Goal: Register for event/course

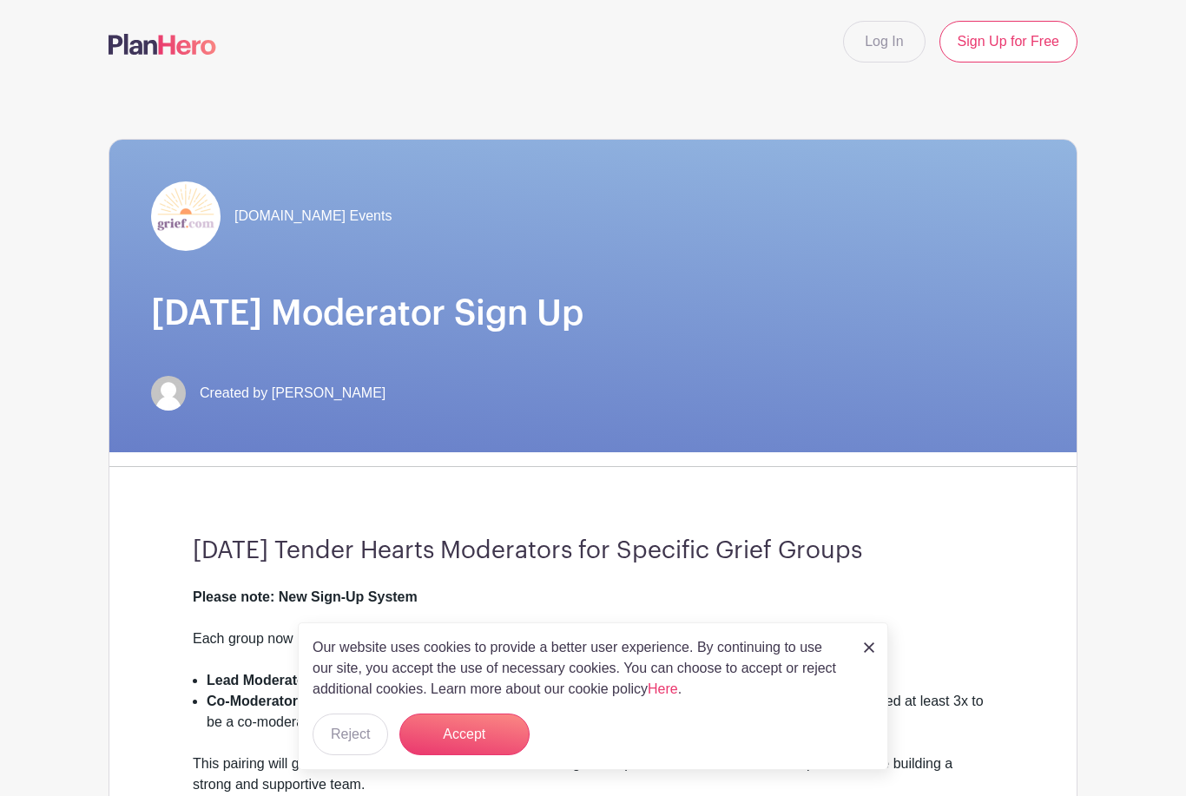
click at [457, 736] on button "Accept" at bounding box center [464, 734] width 130 height 42
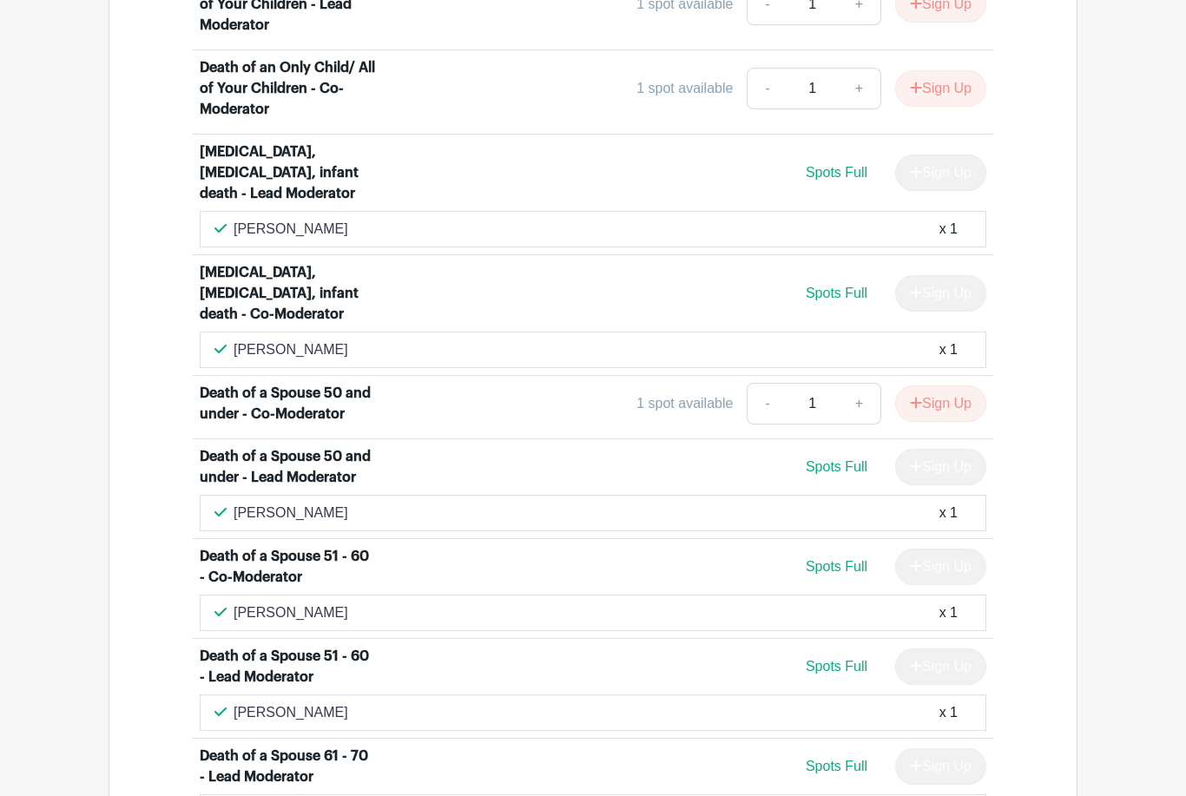
scroll to position [2429, 0]
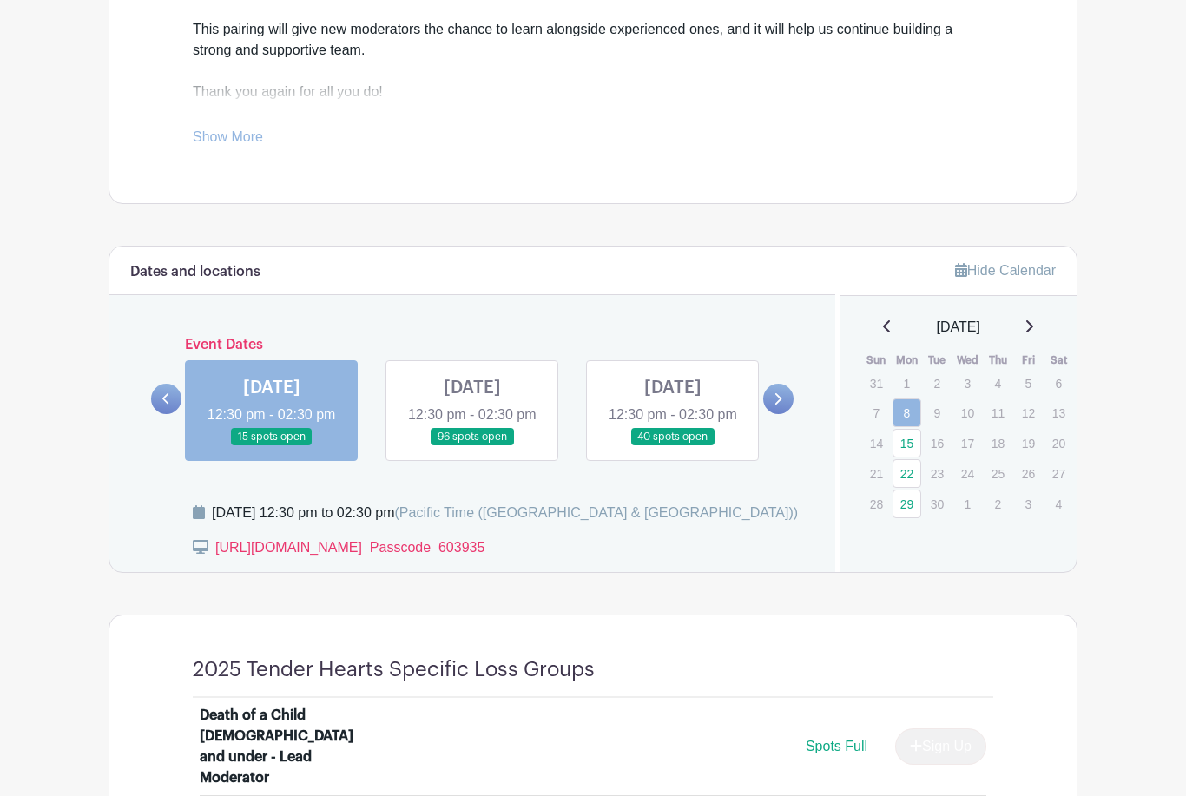
scroll to position [734, 0]
click at [907, 477] on link "22" at bounding box center [906, 473] width 29 height 29
click at [911, 470] on link "22" at bounding box center [906, 473] width 29 height 29
click at [910, 465] on link "22" at bounding box center [906, 473] width 29 height 29
click at [673, 446] on link at bounding box center [673, 446] width 0 height 0
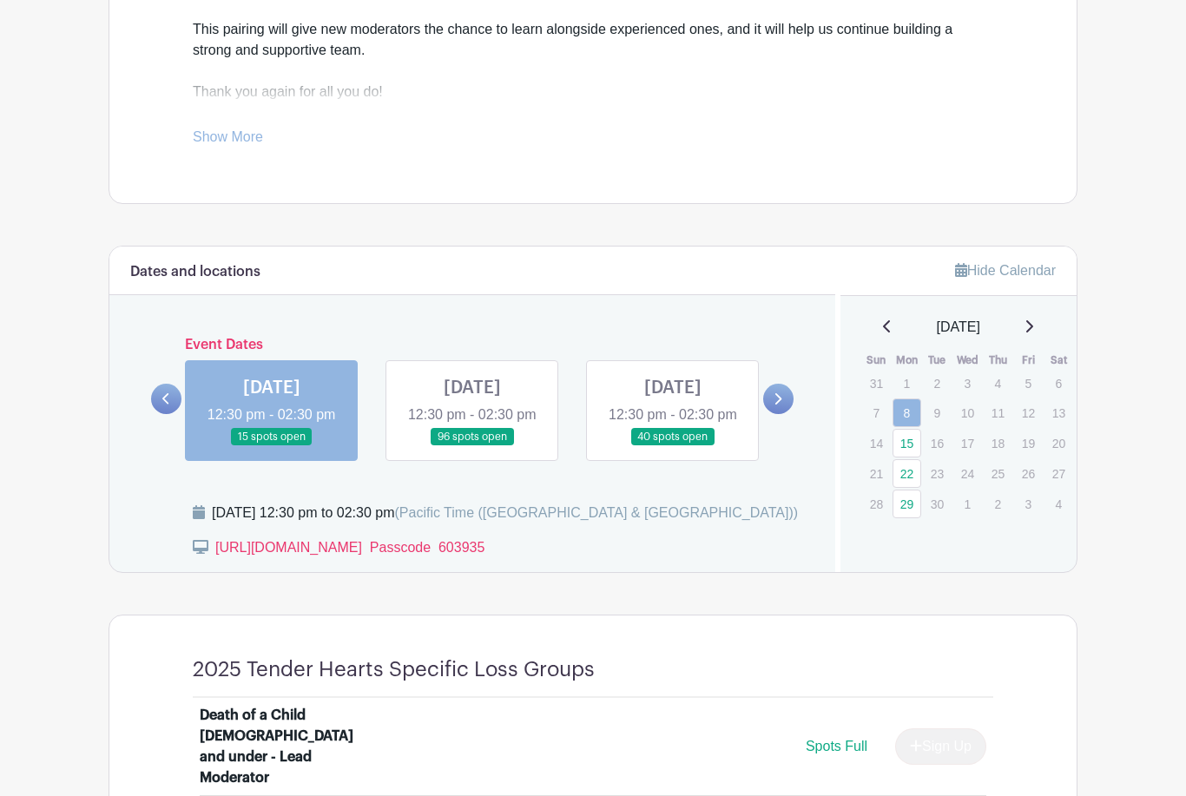
click at [673, 446] on link at bounding box center [673, 446] width 0 height 0
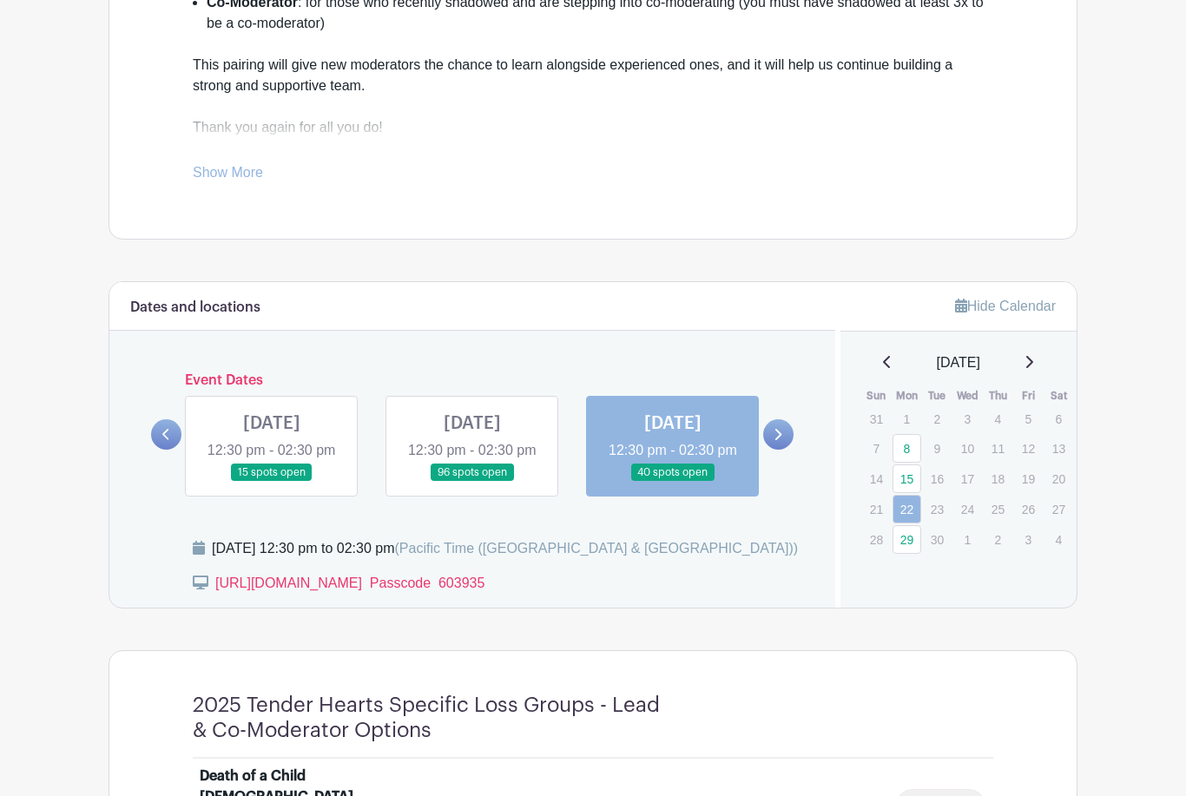
scroll to position [696, 0]
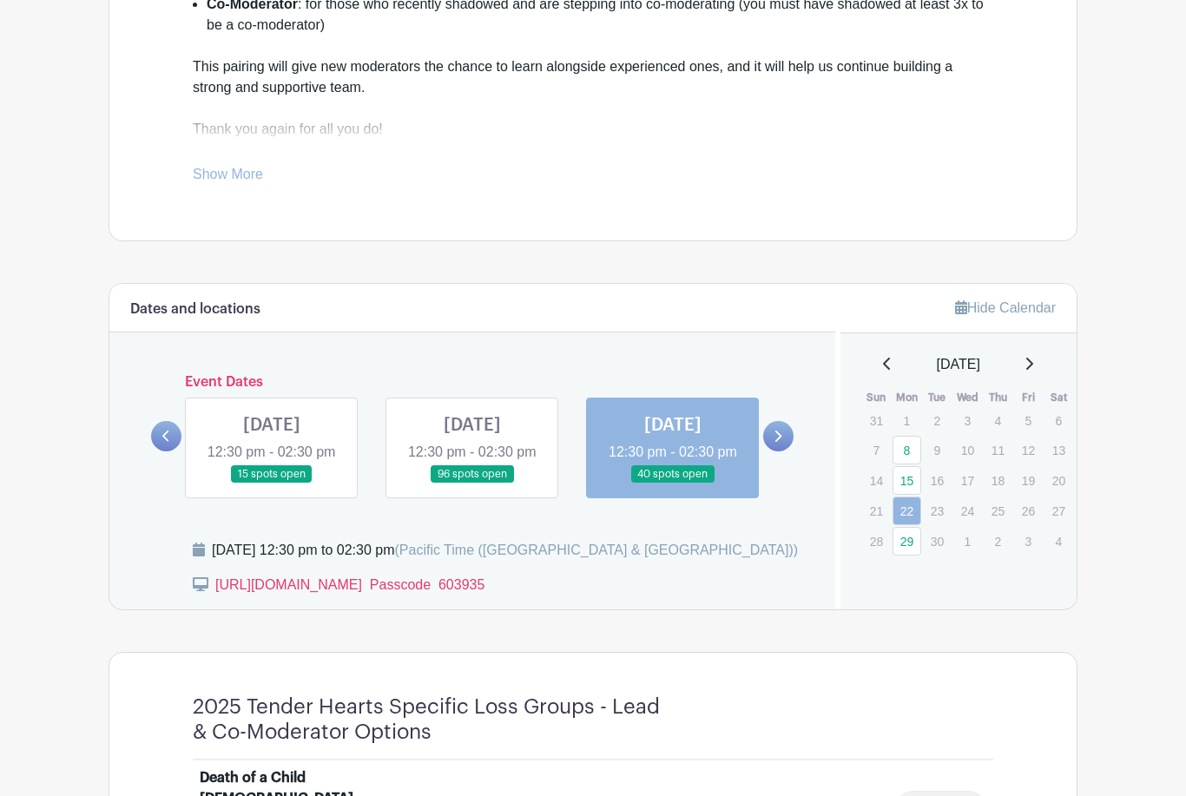
click at [472, 484] on link at bounding box center [472, 484] width 0 height 0
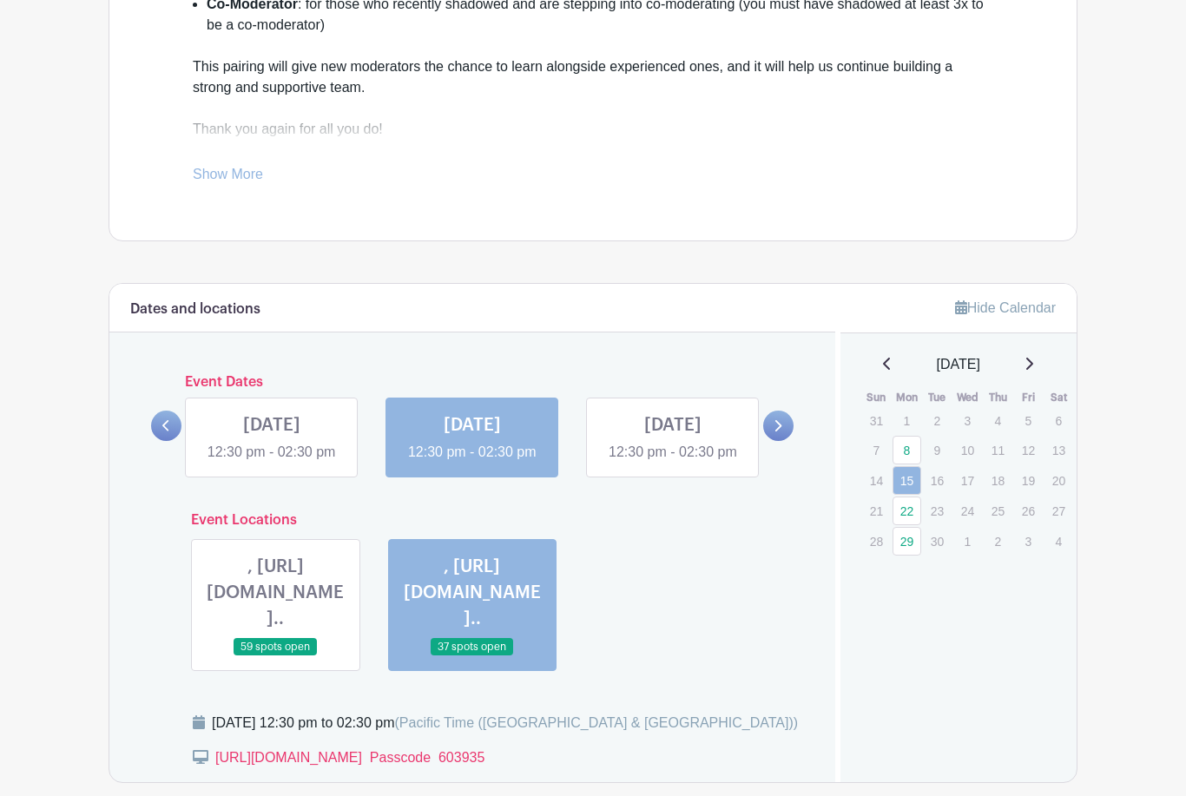
scroll to position [697, 0]
click at [472, 463] on link at bounding box center [472, 463] width 0 height 0
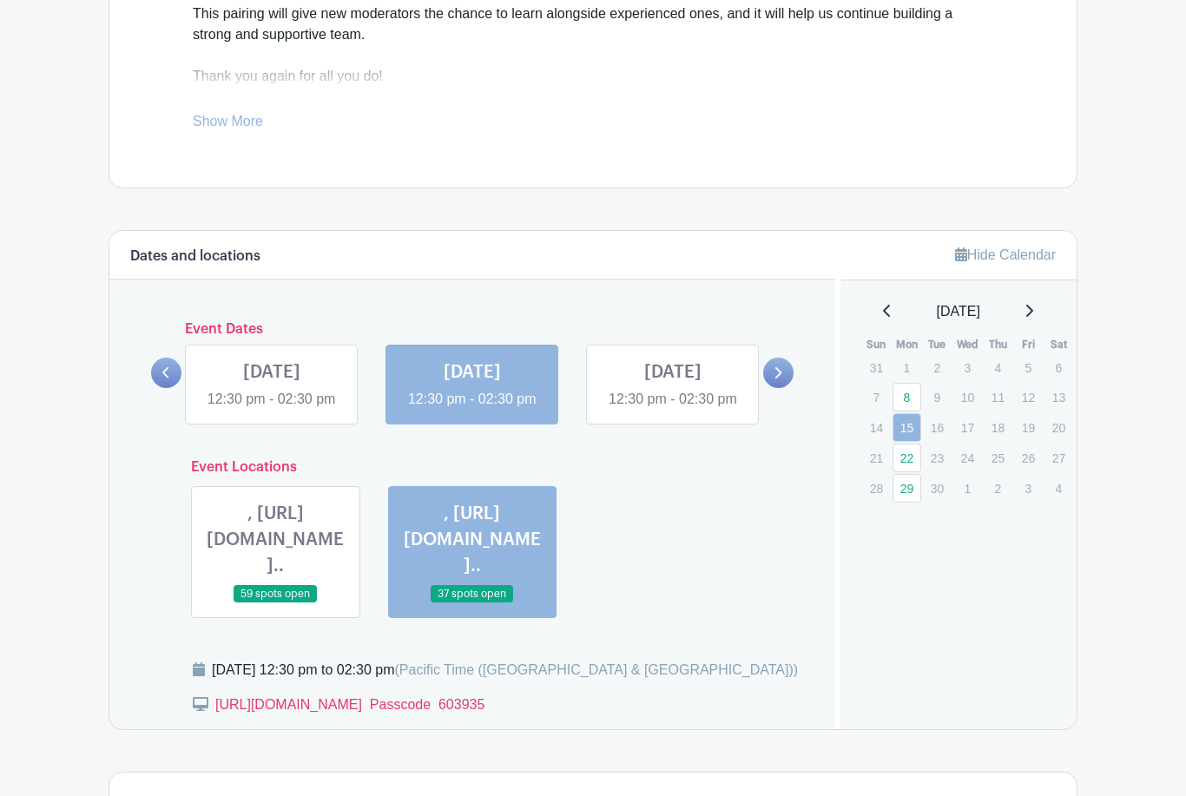
scroll to position [750, 0]
click at [778, 379] on icon at bounding box center [777, 372] width 8 height 13
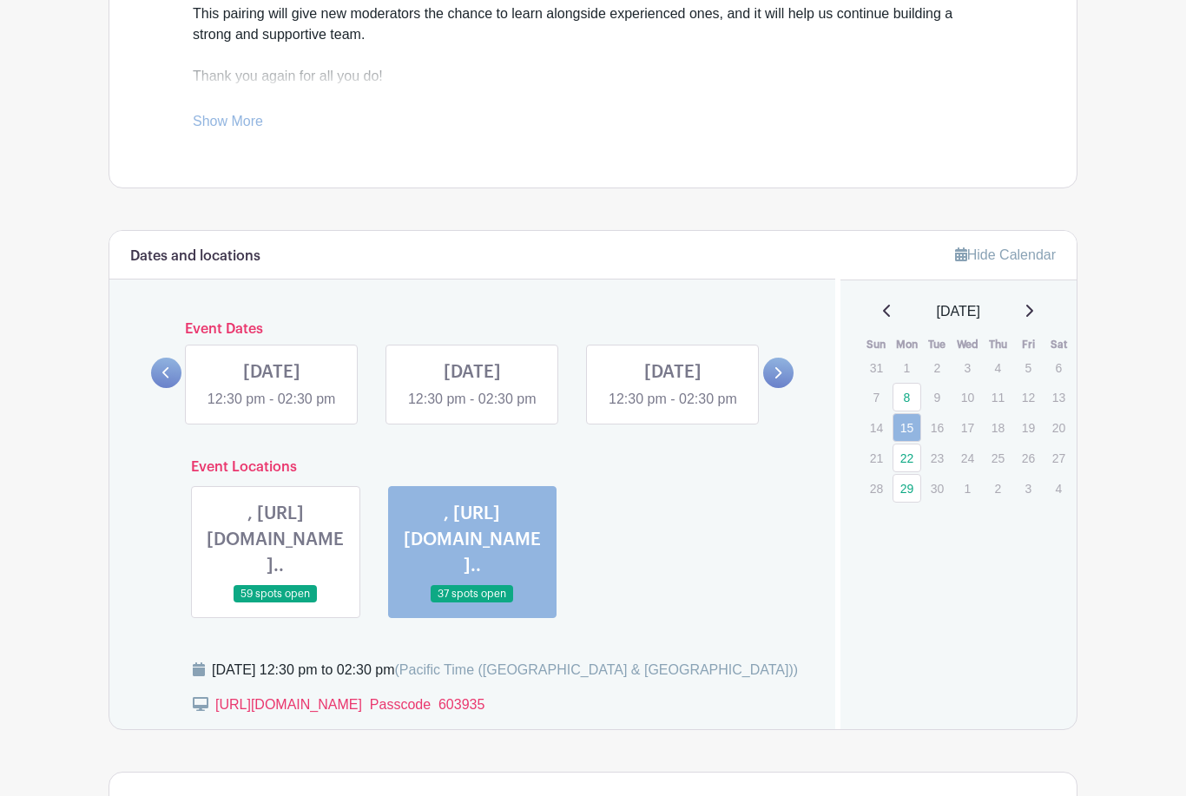
click at [472, 410] on link at bounding box center [472, 410] width 0 height 0
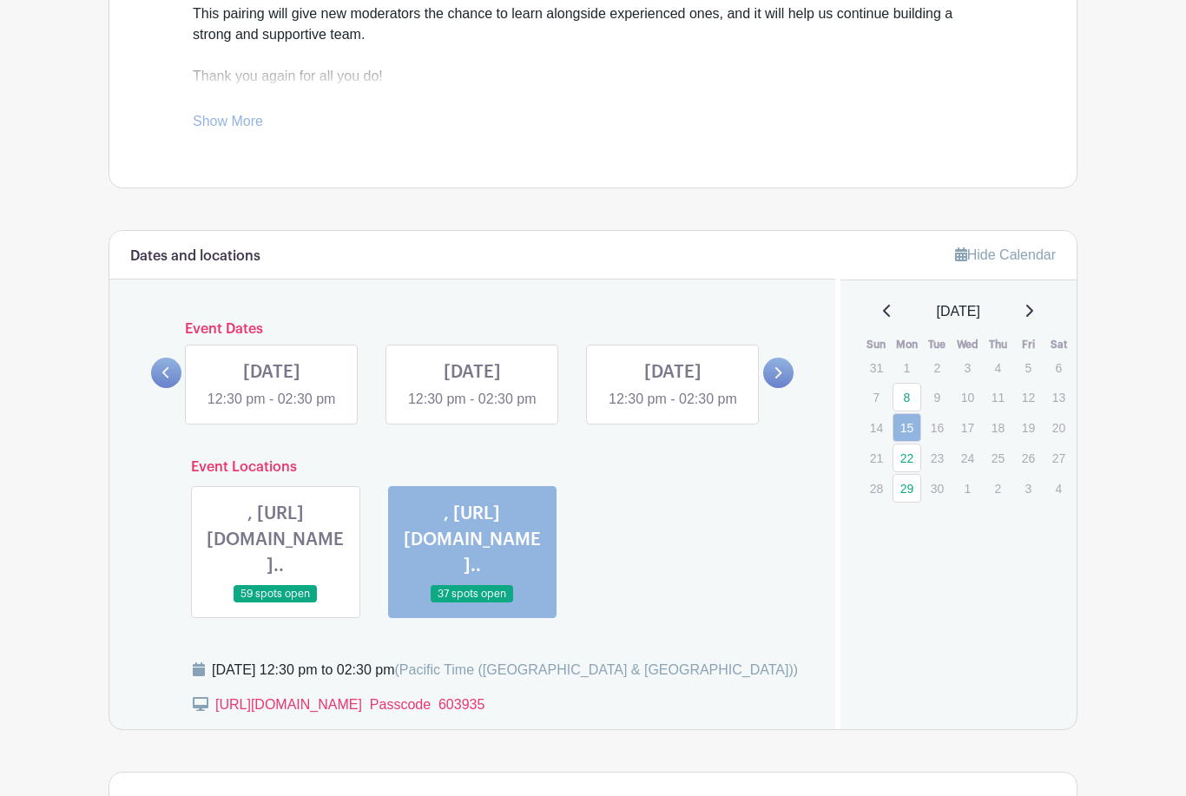
click at [472, 410] on link at bounding box center [472, 410] width 0 height 0
click at [1033, 313] on icon at bounding box center [1029, 311] width 7 height 12
click at [1033, 314] on icon at bounding box center [1028, 311] width 9 height 14
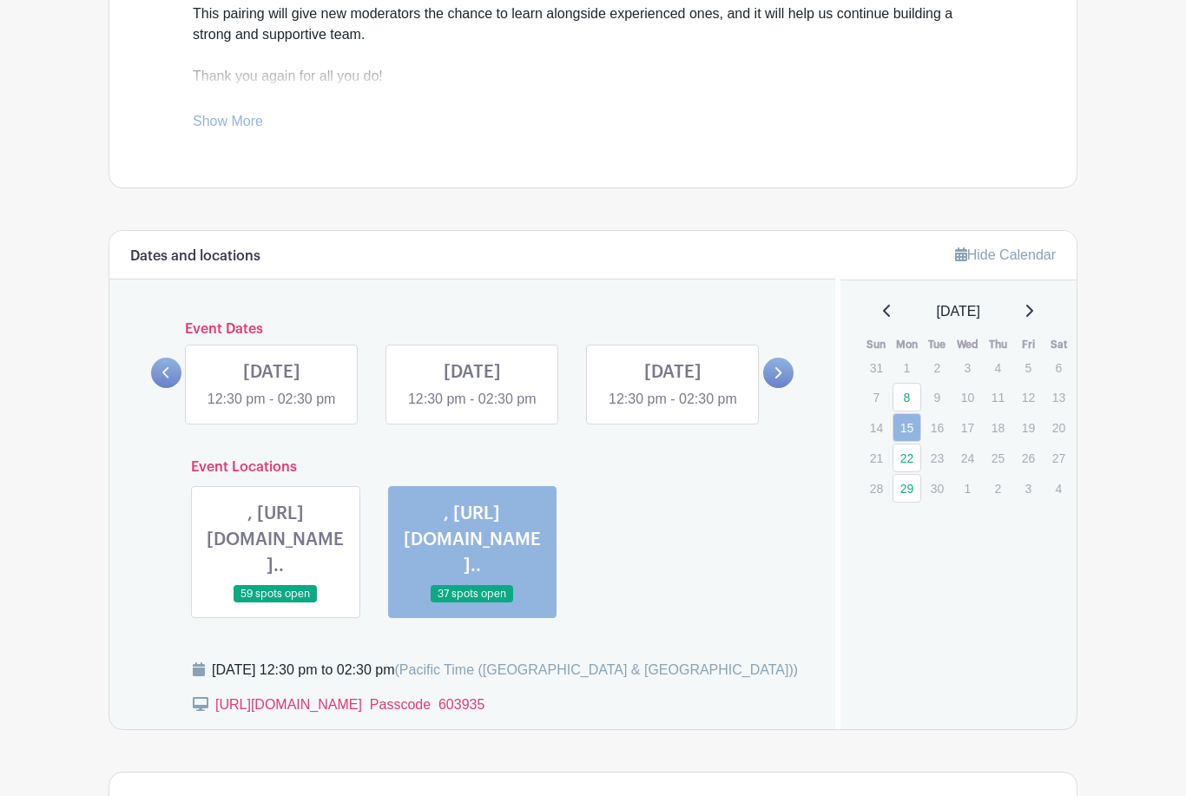
click at [1033, 309] on icon at bounding box center [1029, 311] width 7 height 12
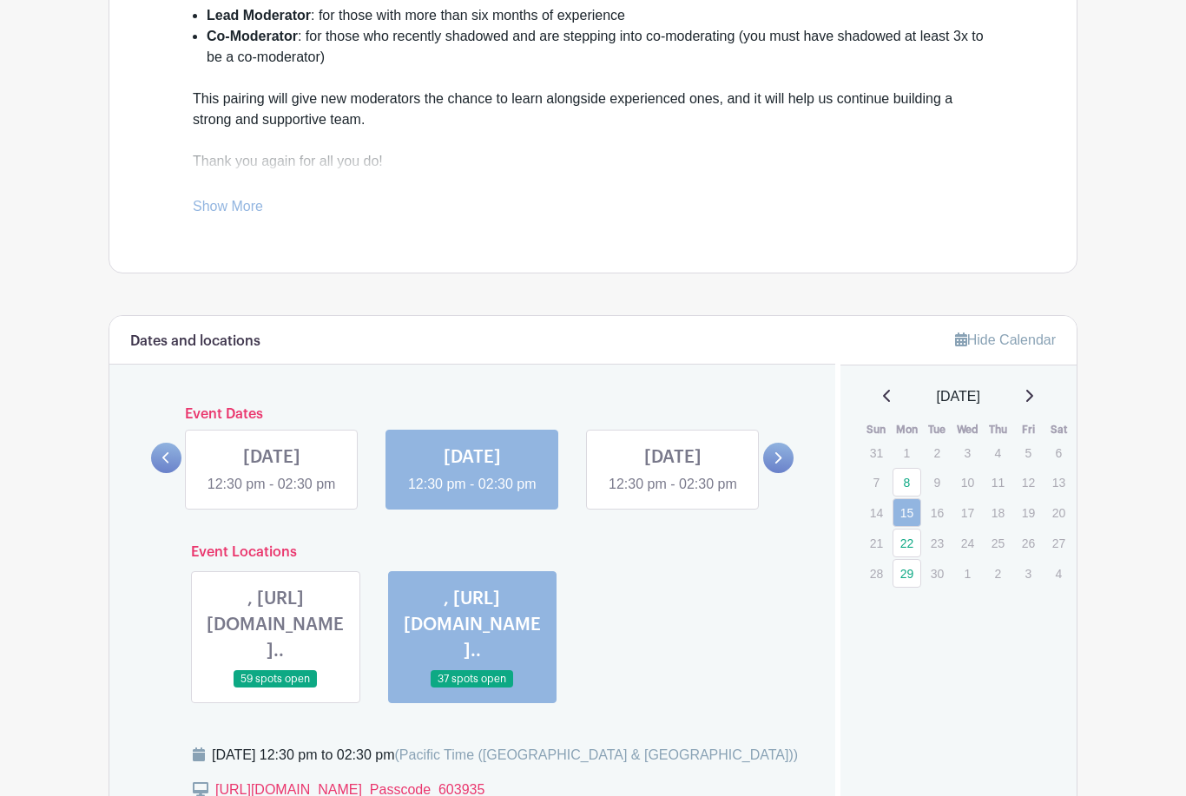
scroll to position [668, 0]
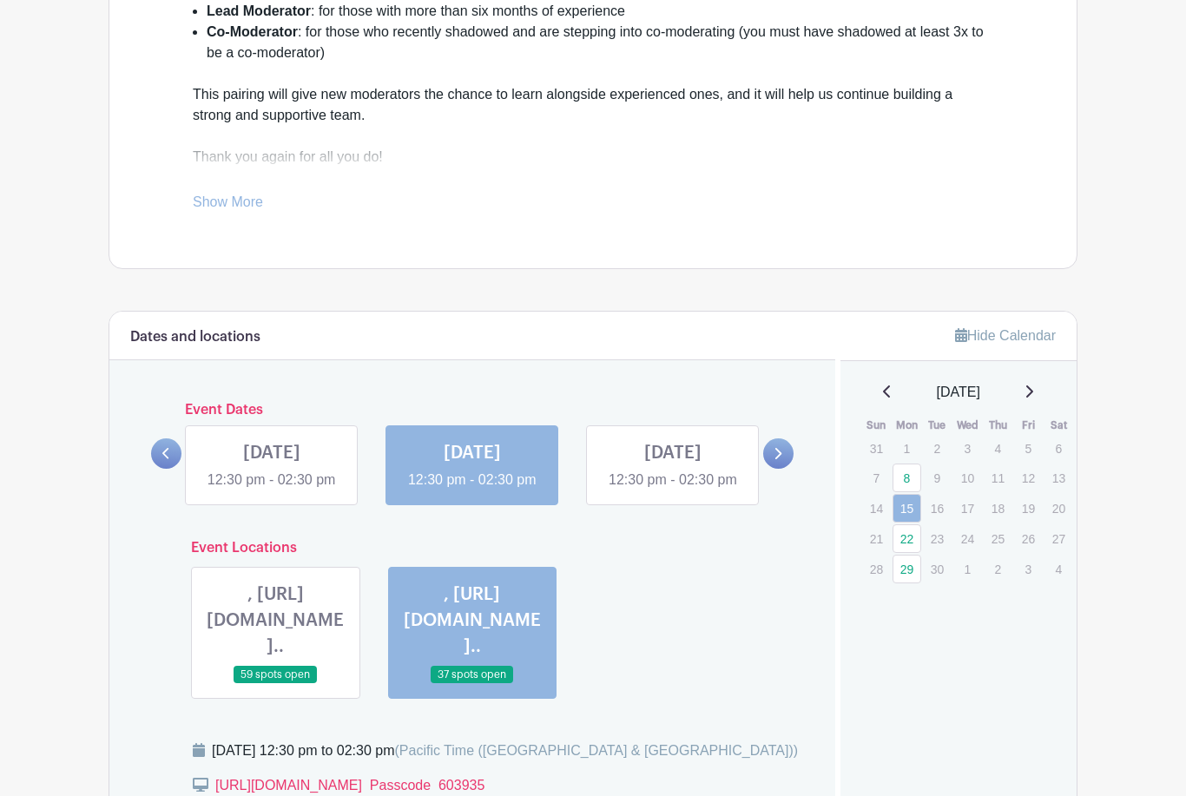
click at [1033, 391] on icon at bounding box center [1028, 392] width 9 height 14
click at [1033, 390] on icon at bounding box center [1029, 392] width 7 height 12
click at [777, 460] on icon at bounding box center [778, 454] width 7 height 11
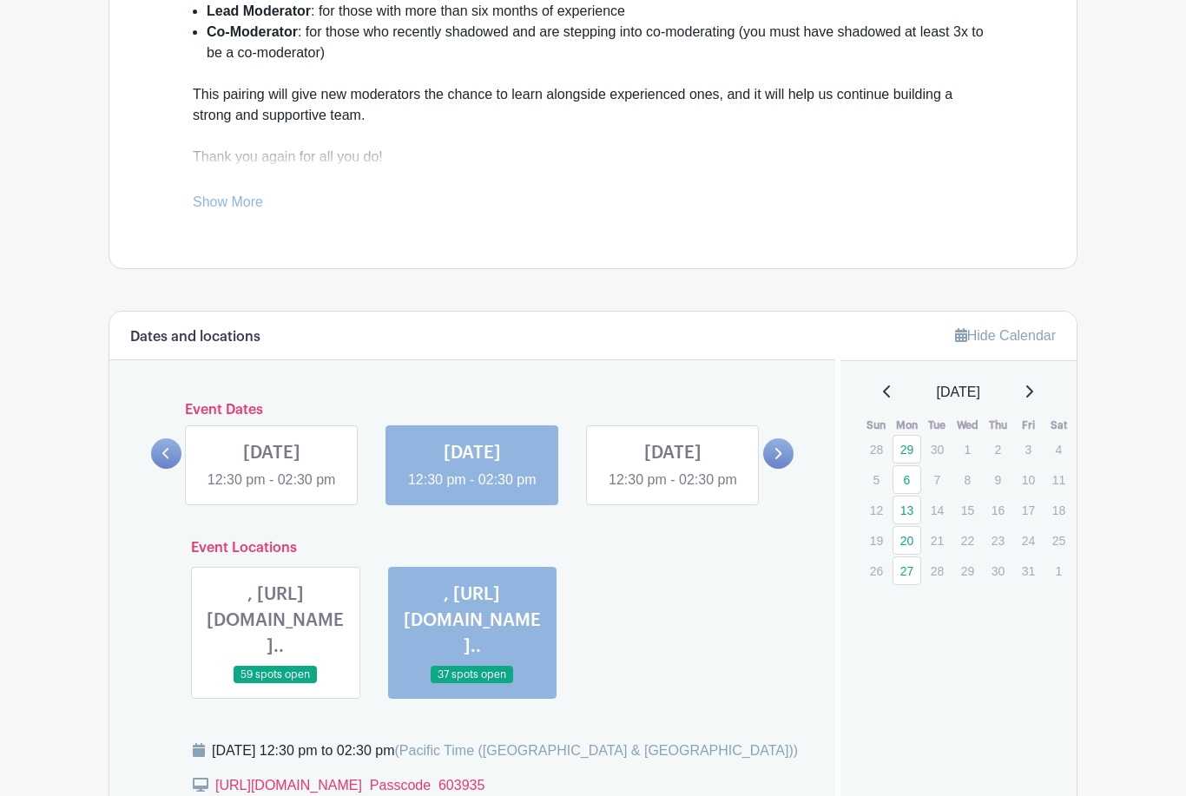
click at [472, 490] on link at bounding box center [472, 490] width 0 height 0
click at [786, 466] on link at bounding box center [778, 453] width 30 height 30
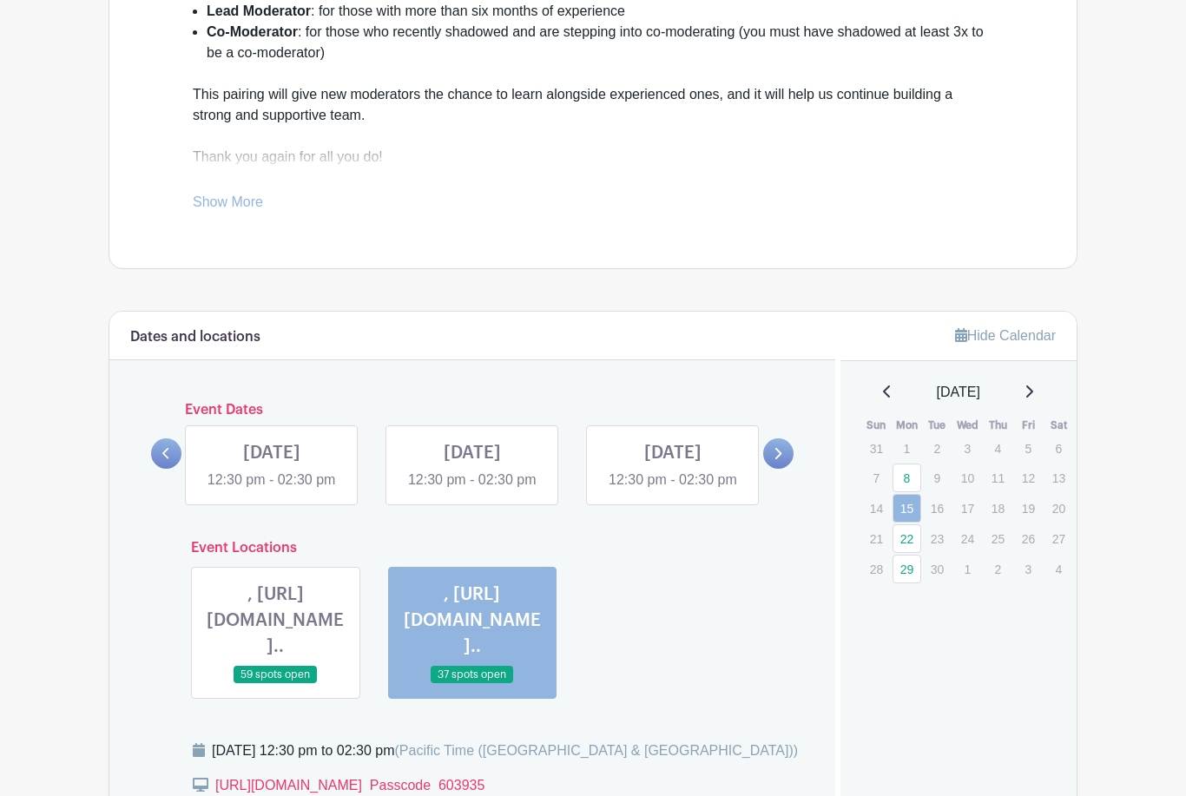
click at [472, 490] on link at bounding box center [472, 490] width 0 height 0
click at [1033, 391] on icon at bounding box center [1028, 391] width 9 height 14
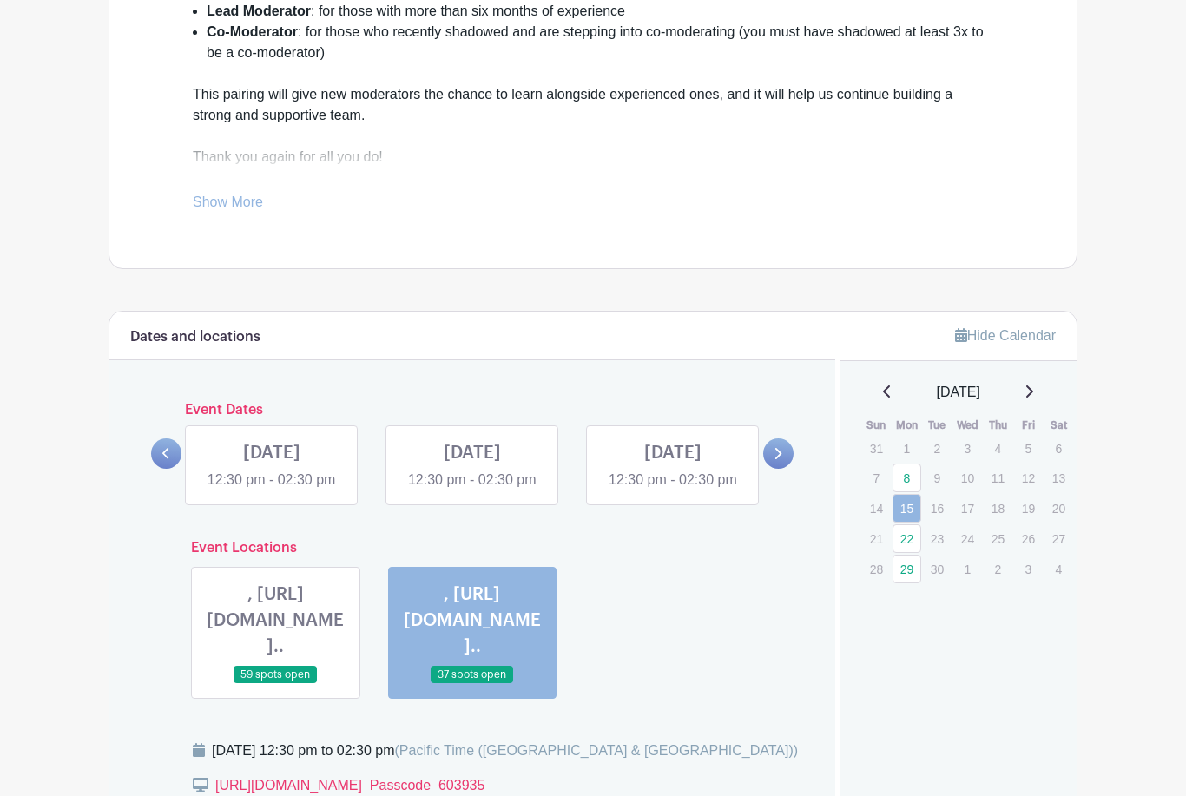
click at [1033, 391] on icon at bounding box center [1028, 391] width 9 height 14
click at [1033, 391] on icon at bounding box center [1029, 391] width 7 height 12
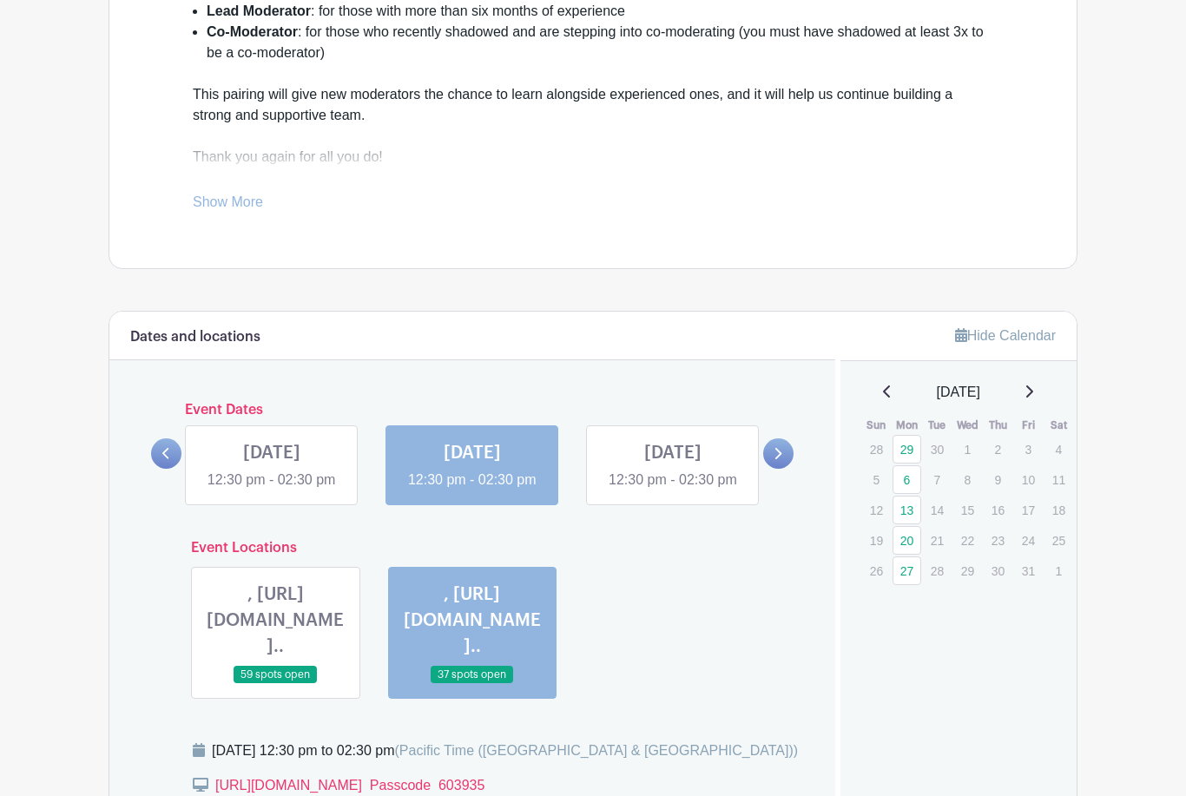
click at [910, 477] on link "6" at bounding box center [906, 479] width 29 height 29
click at [908, 479] on link "6" at bounding box center [906, 479] width 29 height 29
click at [912, 476] on link "6" at bounding box center [906, 479] width 29 height 29
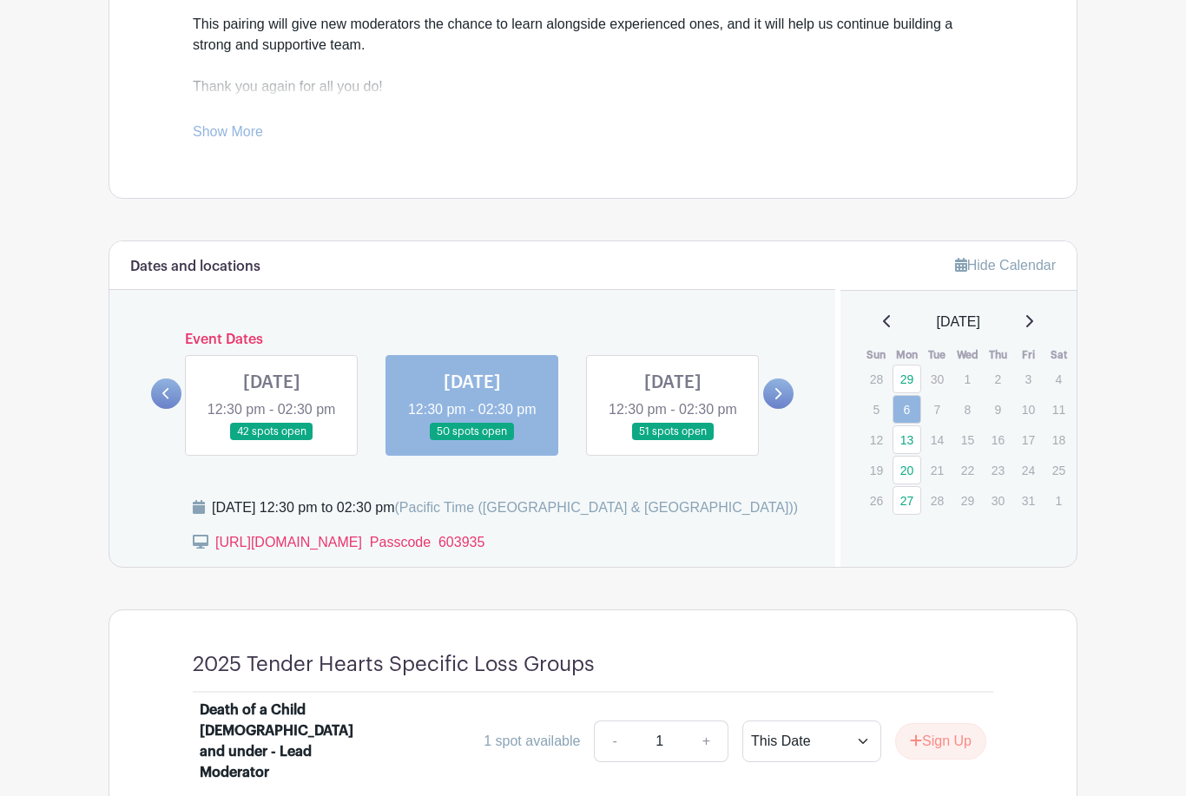
scroll to position [726, 0]
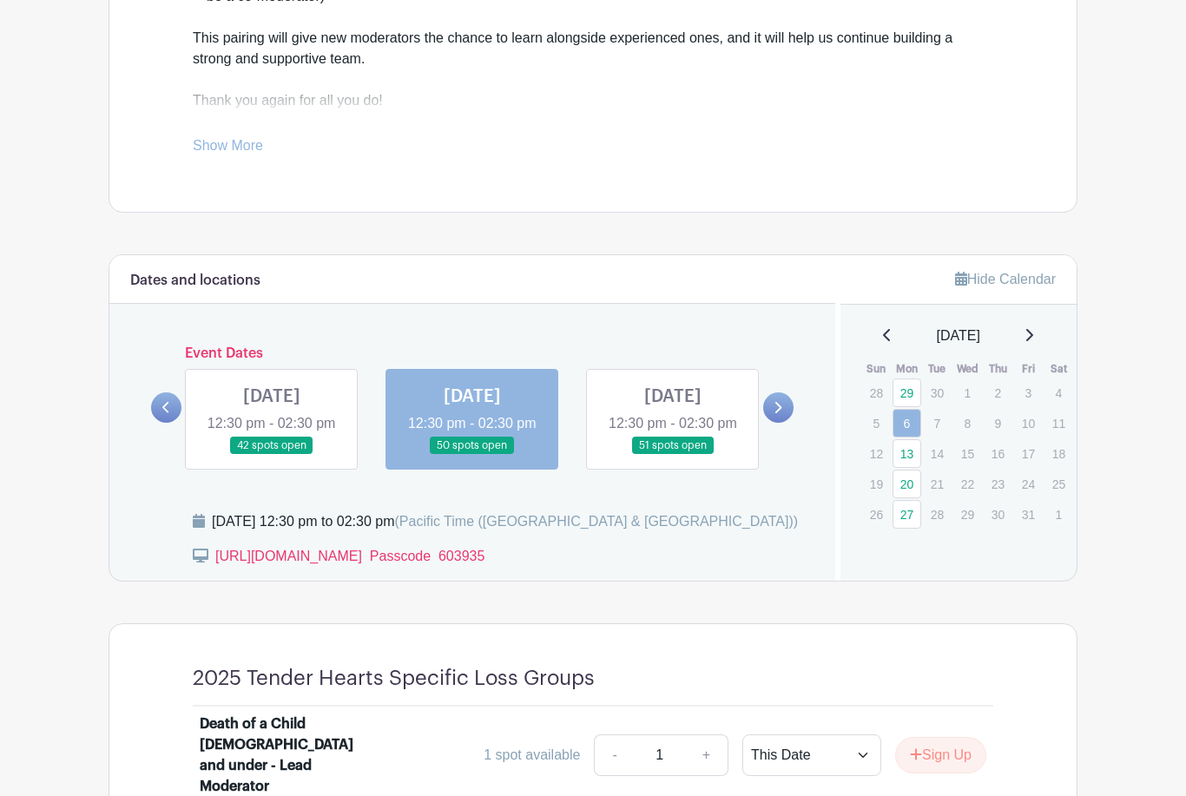
click at [910, 477] on link "20" at bounding box center [906, 484] width 29 height 29
click at [908, 488] on link "20" at bounding box center [906, 484] width 29 height 29
click at [910, 482] on link "20" at bounding box center [906, 484] width 29 height 29
click at [911, 483] on link "20" at bounding box center [906, 484] width 29 height 29
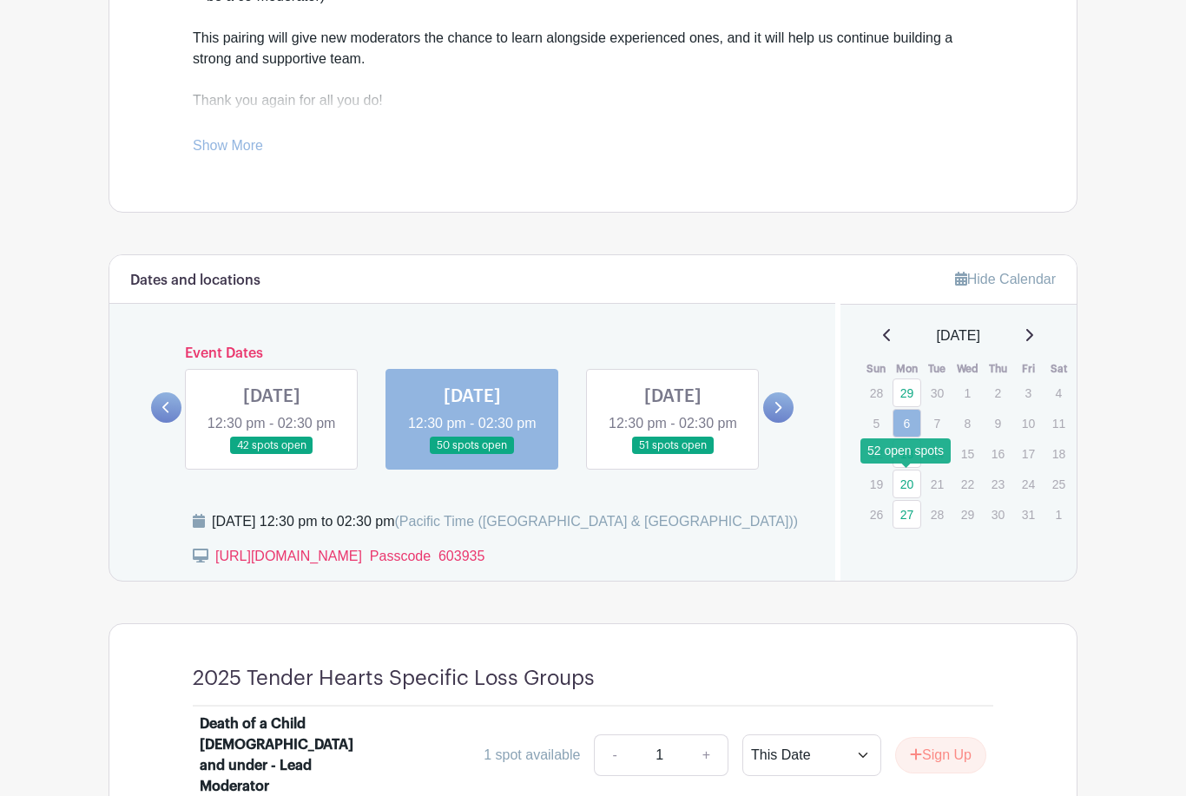
click at [915, 480] on link "20" at bounding box center [906, 484] width 29 height 29
click at [775, 414] on icon at bounding box center [777, 407] width 8 height 13
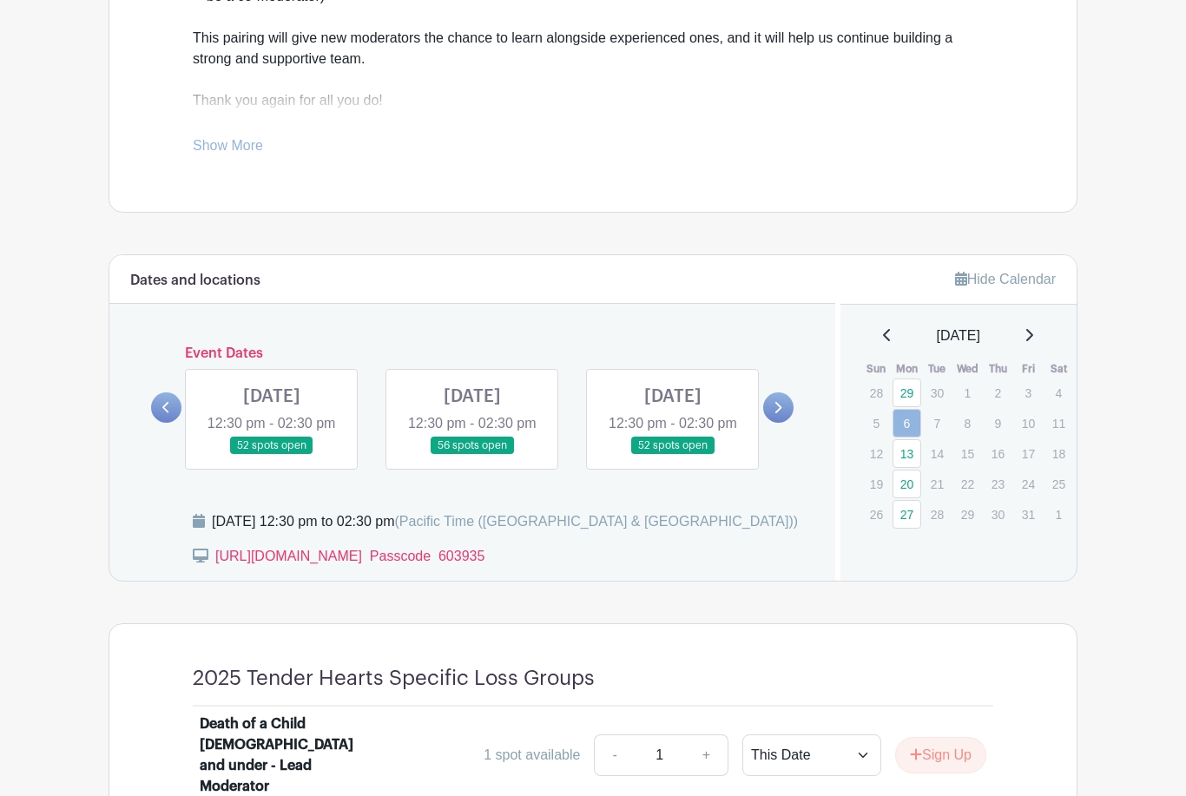
click at [272, 455] on link at bounding box center [272, 455] width 0 height 0
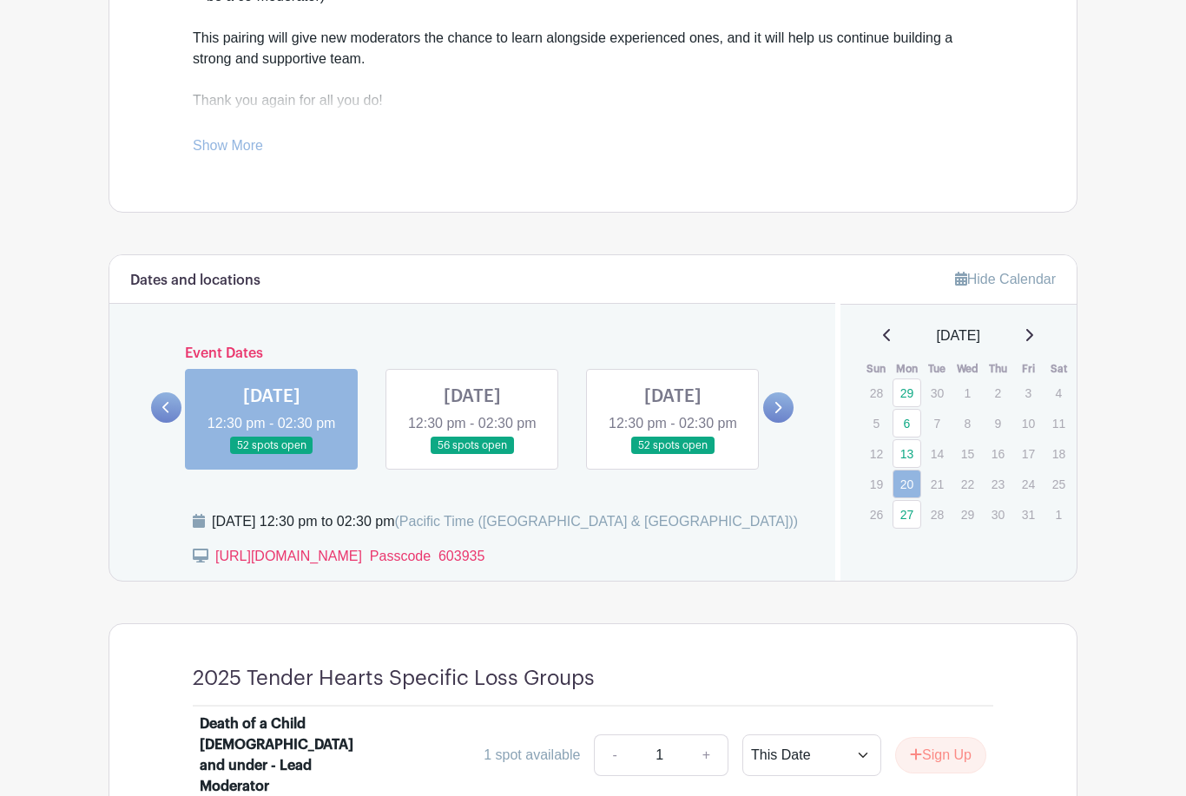
click at [272, 455] on link at bounding box center [272, 455] width 0 height 0
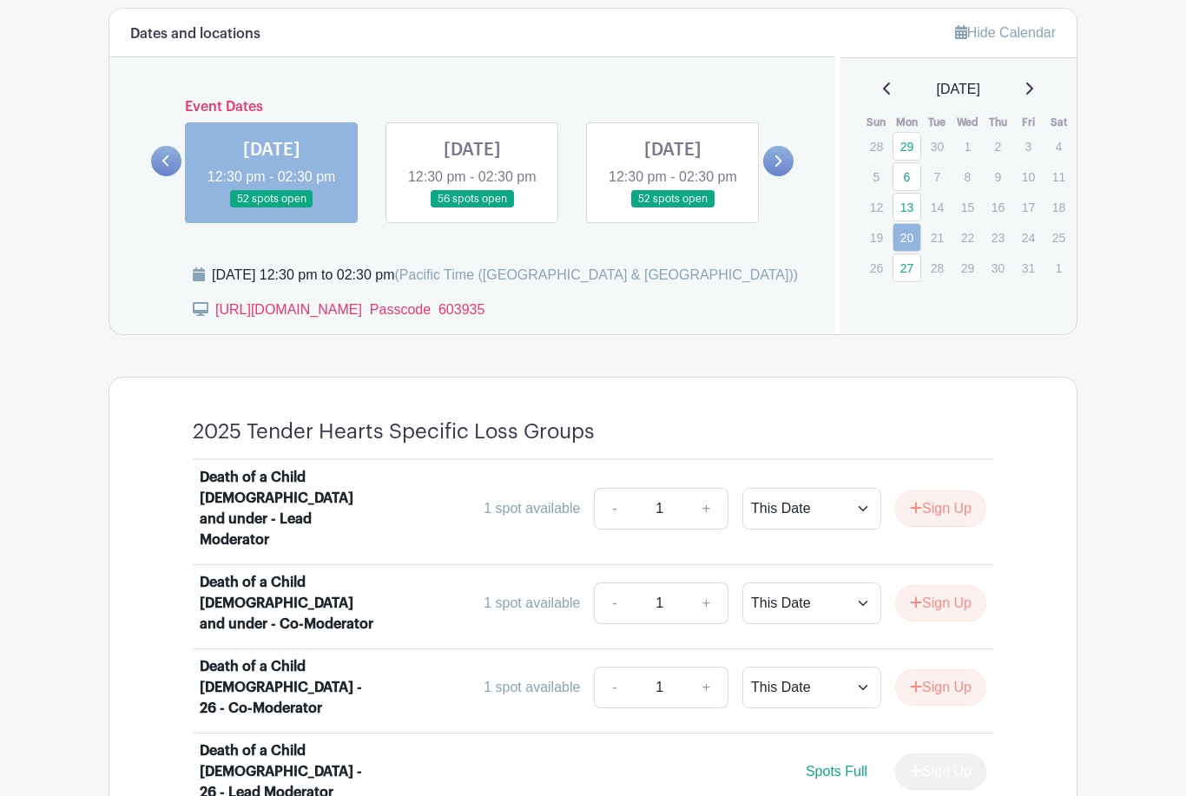
scroll to position [979, 0]
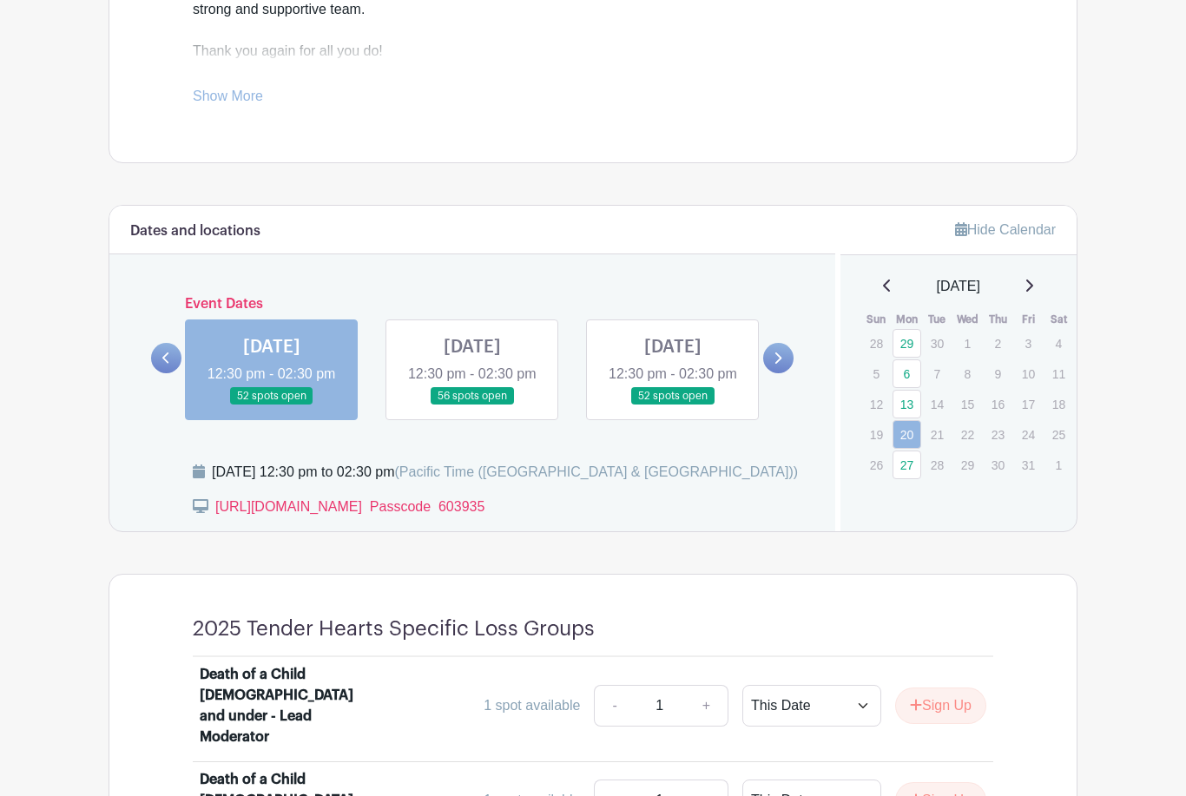
scroll to position [774, 0]
click at [673, 406] on link at bounding box center [673, 406] width 0 height 0
click at [1033, 288] on icon at bounding box center [1028, 286] width 9 height 14
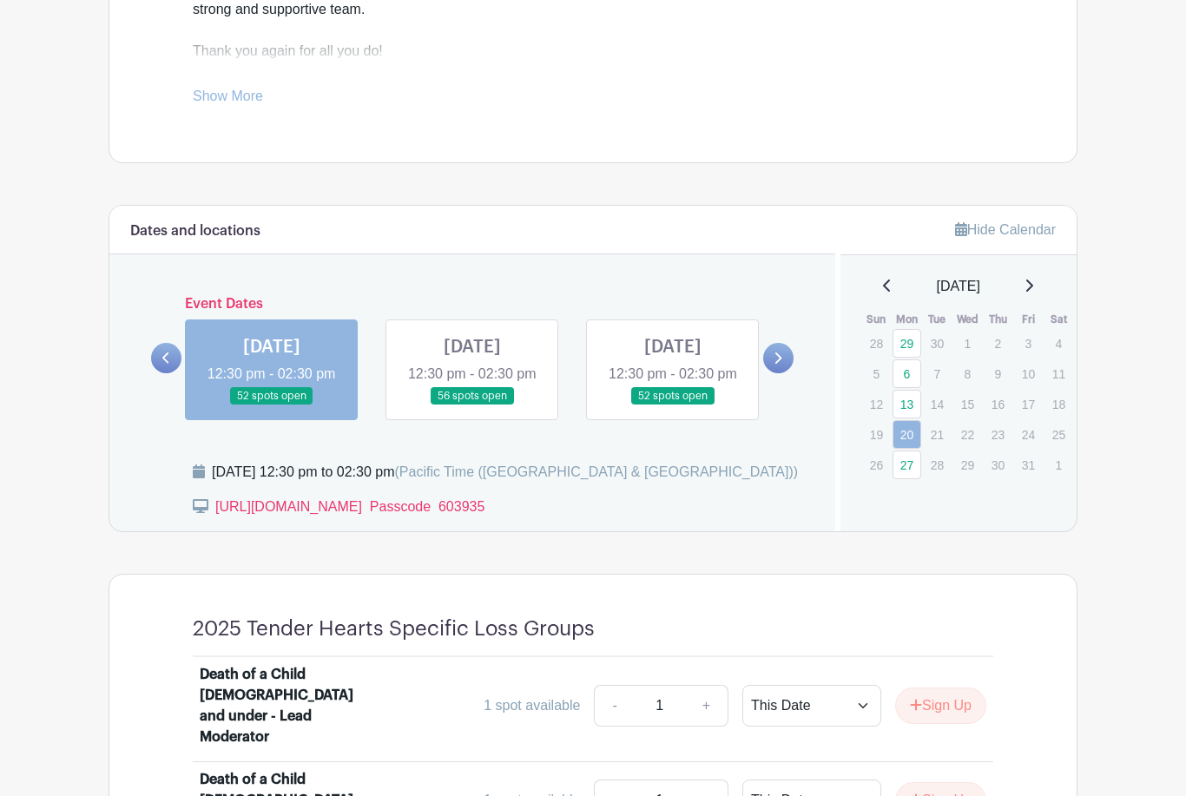
click at [673, 406] on link at bounding box center [673, 406] width 0 height 0
click at [779, 365] on icon at bounding box center [777, 358] width 8 height 13
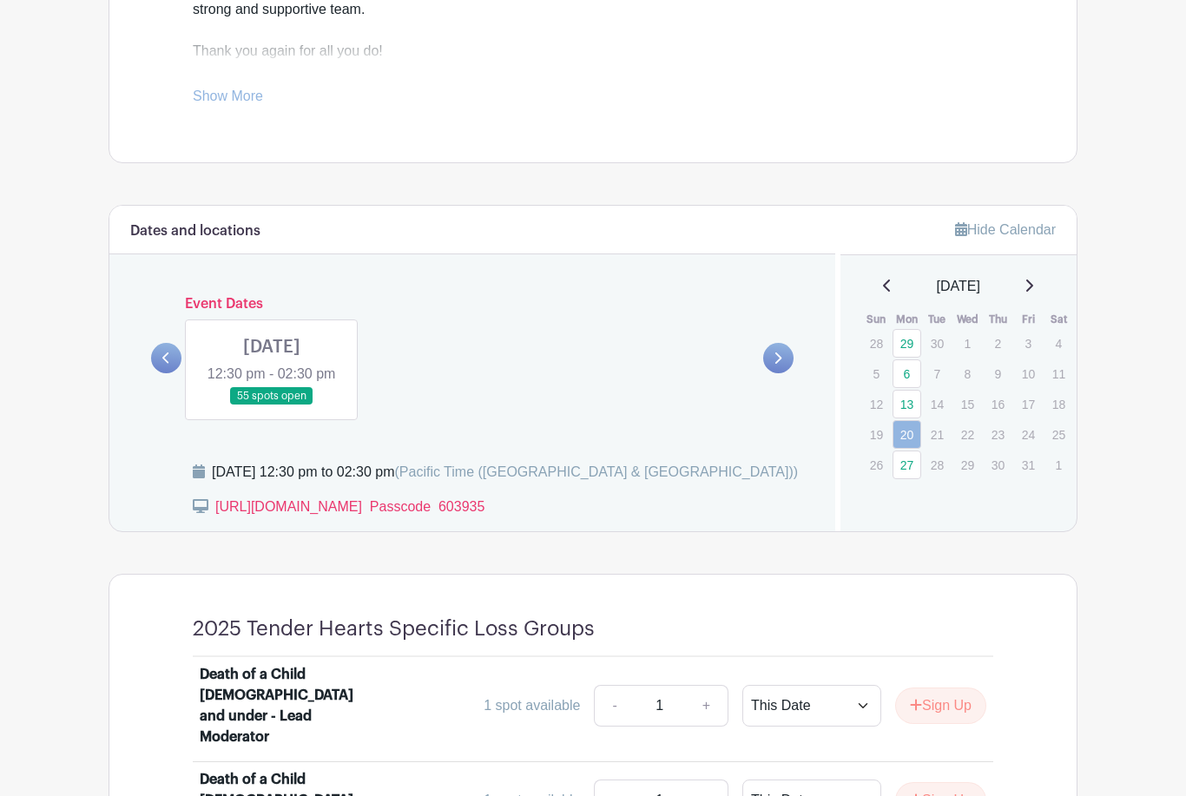
scroll to position [775, 0]
click at [168, 373] on link at bounding box center [166, 358] width 30 height 30
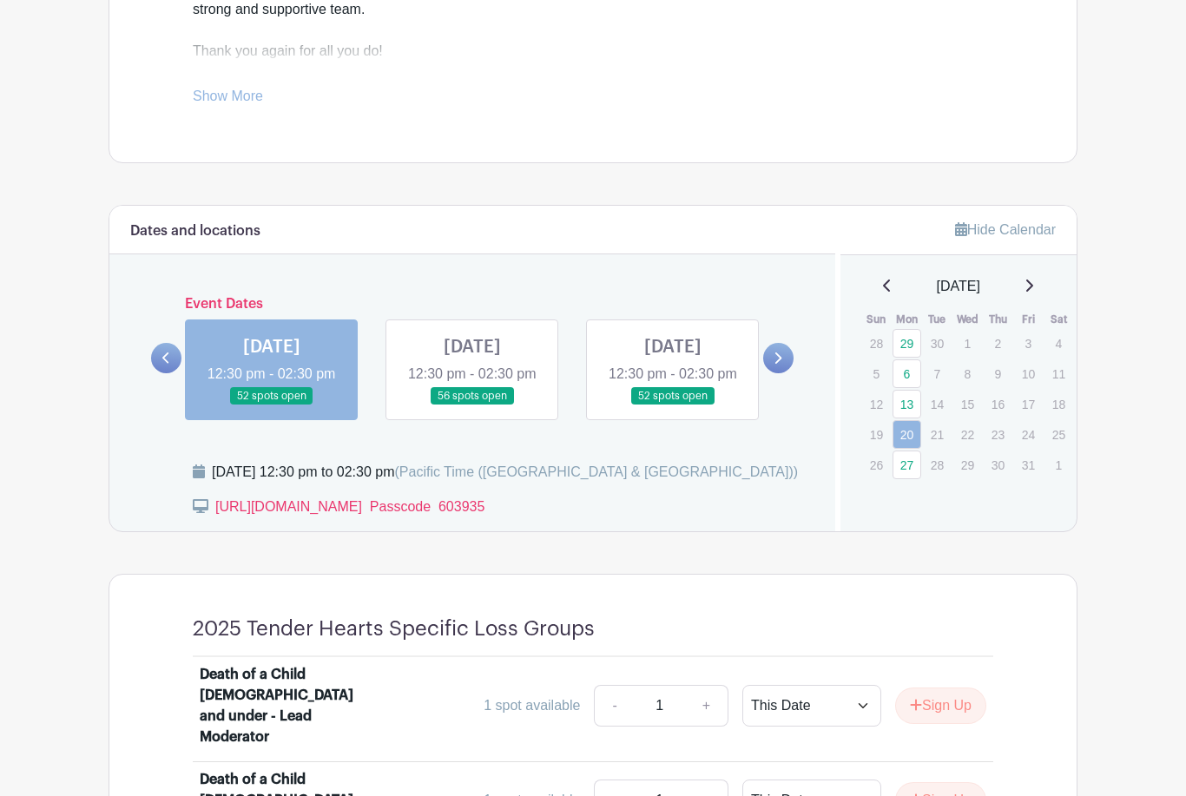
click at [673, 405] on link at bounding box center [673, 405] width 0 height 0
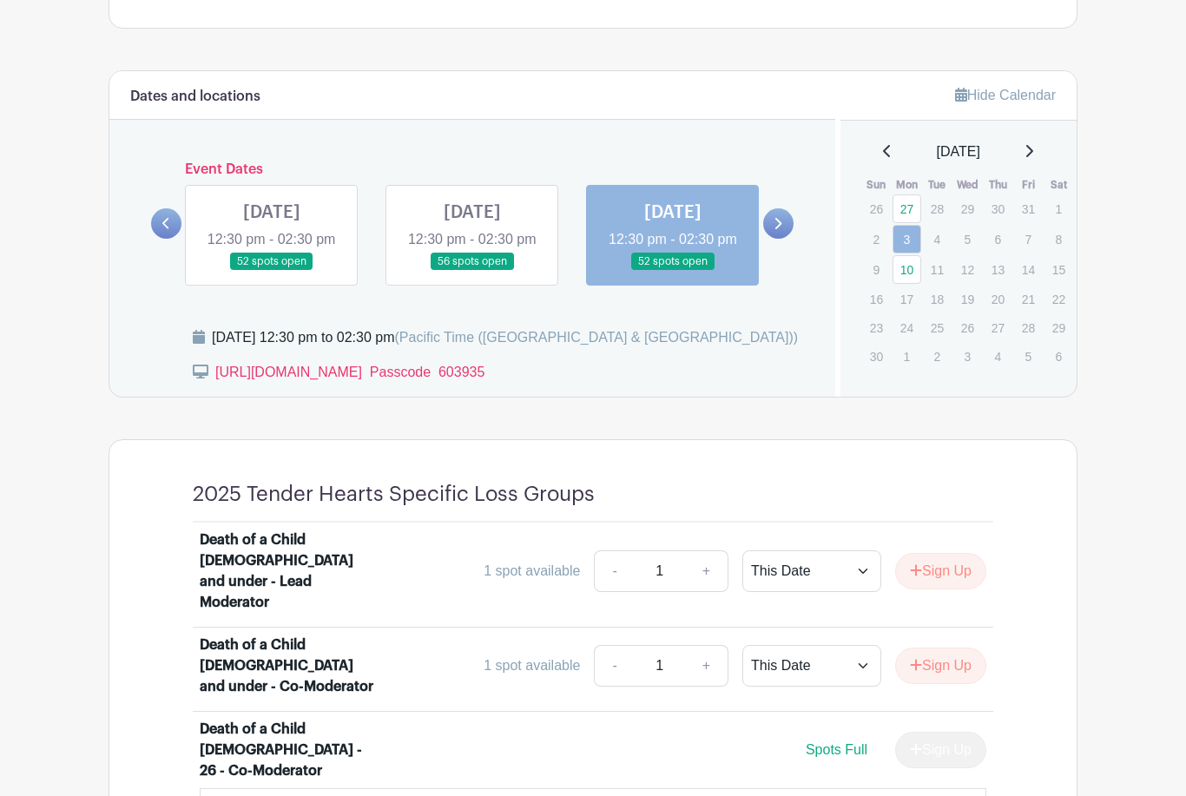
scroll to position [908, 0]
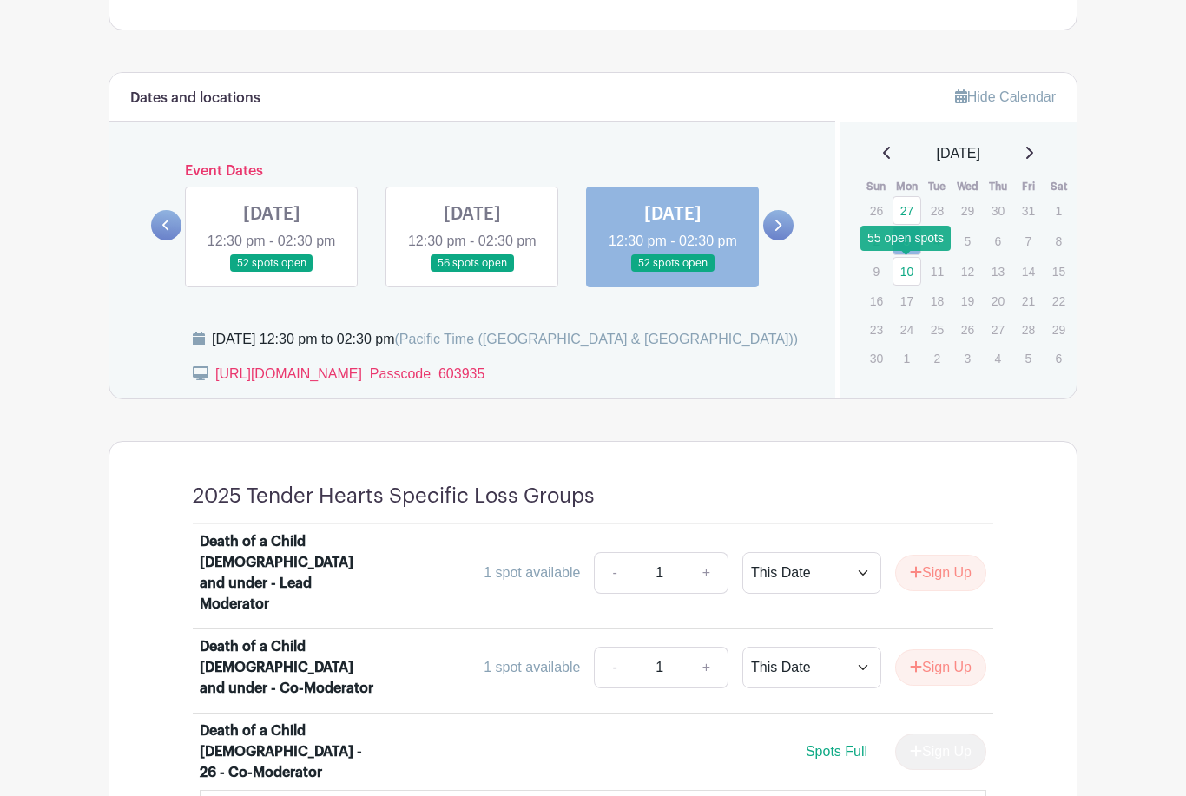
click at [910, 269] on link "10" at bounding box center [906, 271] width 29 height 29
click at [904, 273] on link "10" at bounding box center [906, 271] width 29 height 29
click at [914, 270] on link "10" at bounding box center [906, 271] width 29 height 29
click at [916, 268] on link "10" at bounding box center [906, 271] width 29 height 29
click at [915, 270] on link "10" at bounding box center [906, 271] width 29 height 29
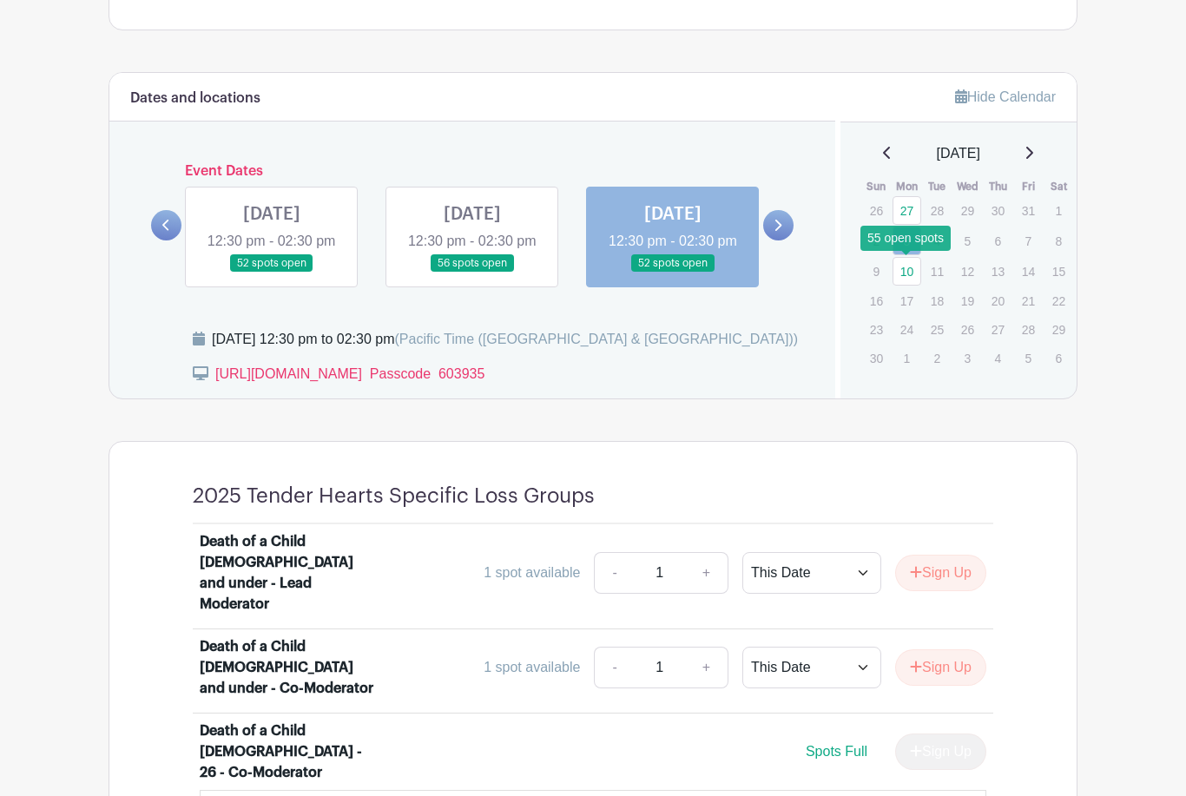
click at [916, 267] on link "10" at bounding box center [906, 271] width 29 height 29
